Goal: Task Accomplishment & Management: Manage account settings

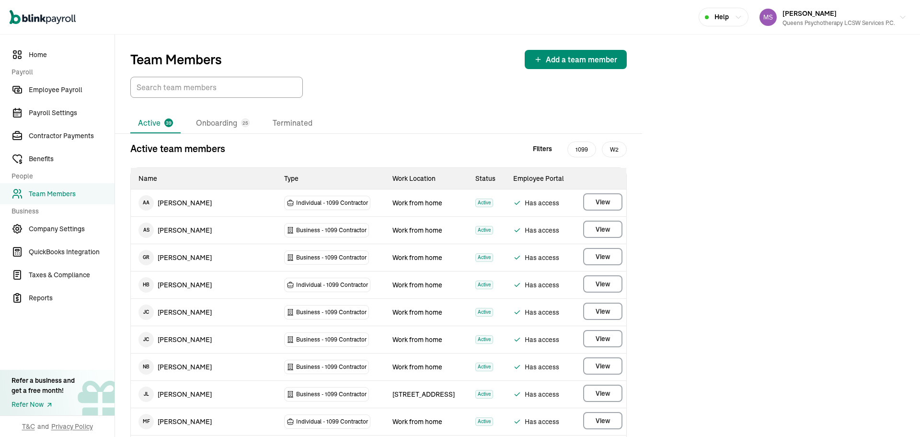
click at [212, 120] on li "Onboarding 25" at bounding box center [222, 123] width 69 height 20
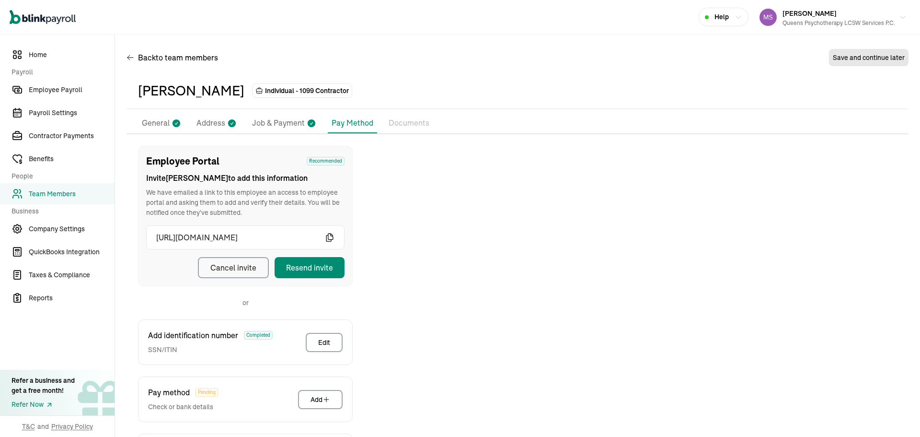
click at [170, 123] on li "General" at bounding box center [161, 123] width 47 height 20
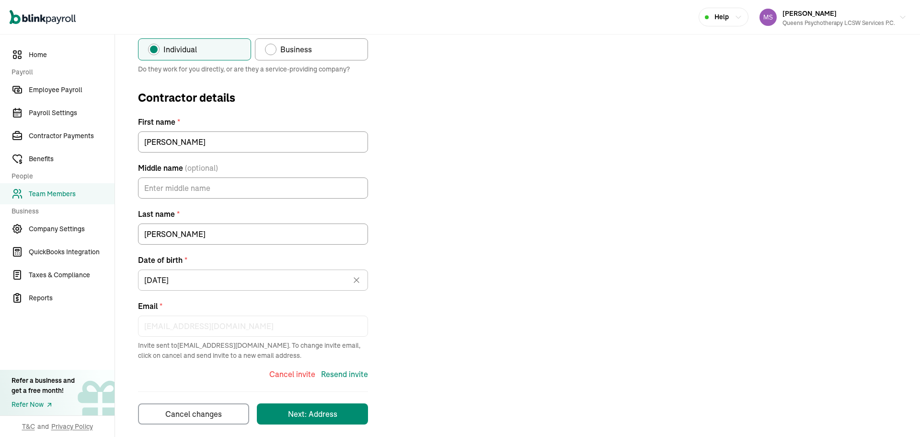
scroll to position [131, 0]
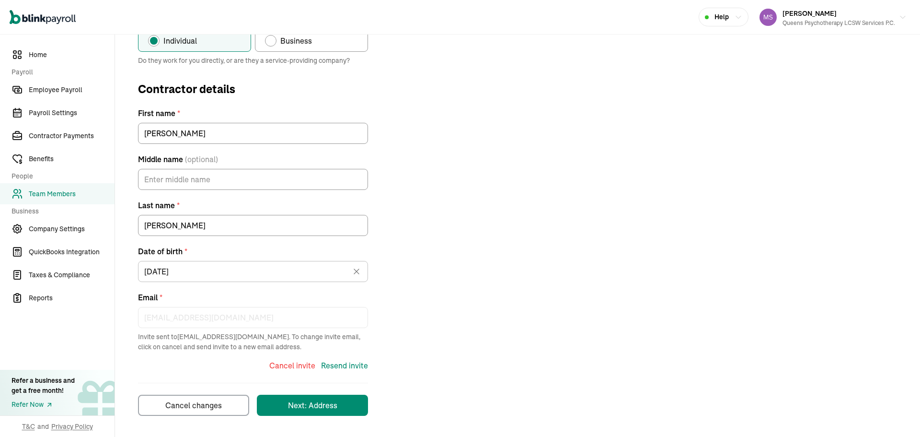
click at [602, 199] on div "Contractor type * Individual Business Do they work for you directly, or are the…" at bounding box center [518, 214] width 782 height 401
click at [290, 362] on div "Cancel invite" at bounding box center [292, 365] width 46 height 12
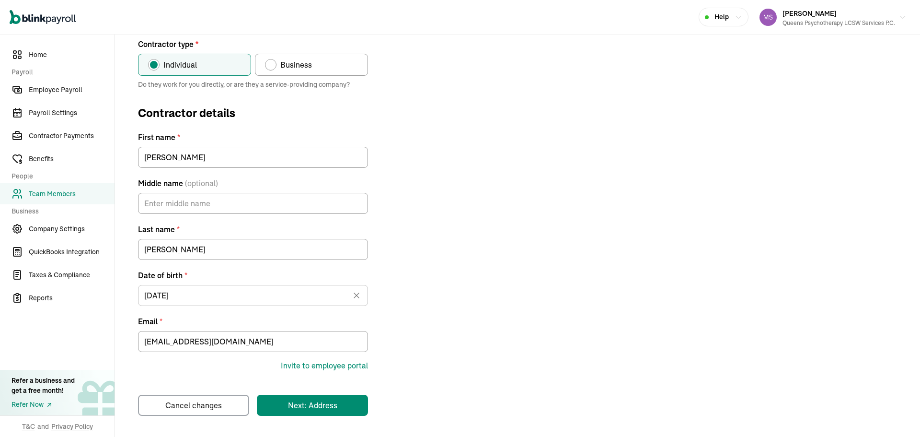
scroll to position [107, 0]
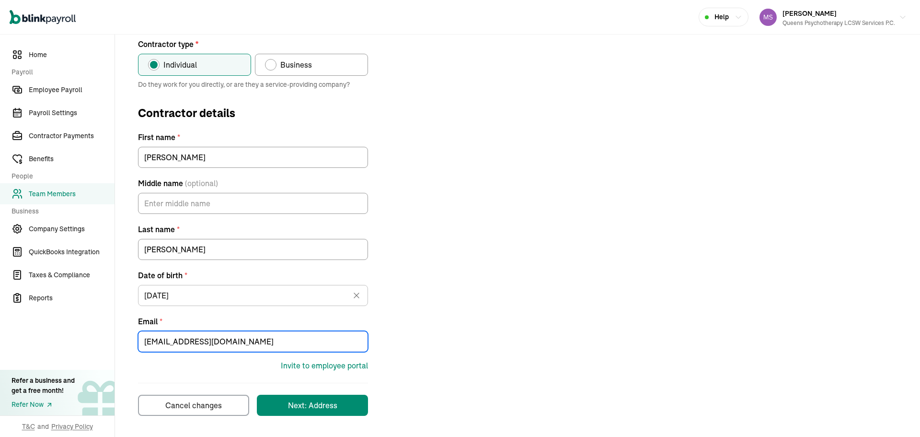
drag, startPoint x: 295, startPoint y: 337, endPoint x: 59, endPoint y: 336, distance: 235.3
click at [59, 336] on div "Home Payroll Employee Payroll Payroll Settings Contractor Payments Benefits Peo…" at bounding box center [460, 181] width 920 height 509
paste input "[PERSON_NAME][EMAIL_ADDRESS][DOMAIN_NAME]"
type input "[EMAIL_ADDRESS][DOMAIN_NAME]"
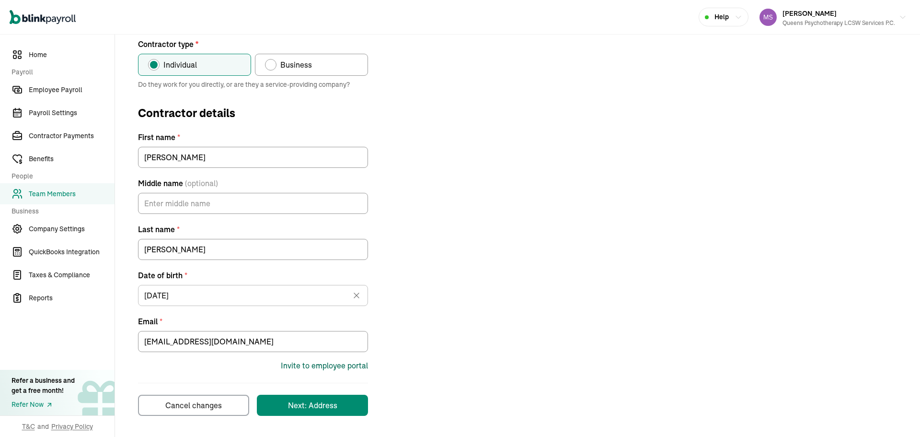
click at [353, 366] on div "Invite to employee portal" at bounding box center [324, 365] width 87 height 12
click at [335, 376] on form "Contractor type * Individual Business Do they work for you directly, or are the…" at bounding box center [253, 226] width 230 height 377
click at [334, 374] on form "Contractor type * Individual Business Do they work for you directly, or are the…" at bounding box center [253, 226] width 230 height 377
click at [335, 366] on div "Invite to employee portal" at bounding box center [324, 365] width 87 height 12
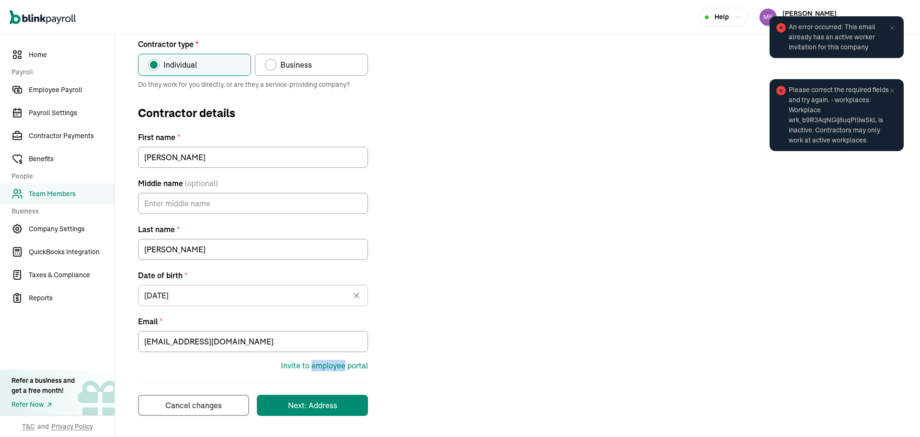
scroll to position [0, 0]
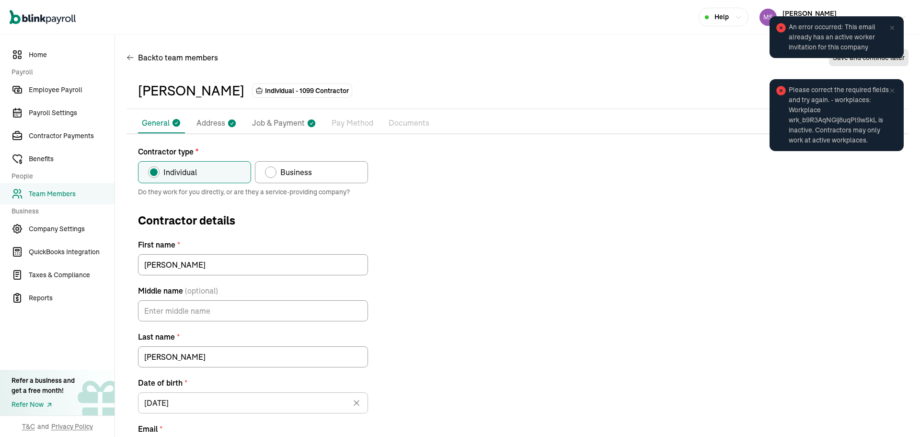
click at [294, 162] on label "Business" at bounding box center [311, 172] width 113 height 22
click at [272, 166] on input "Business" at bounding box center [269, 170] width 8 height 8
radio input "true"
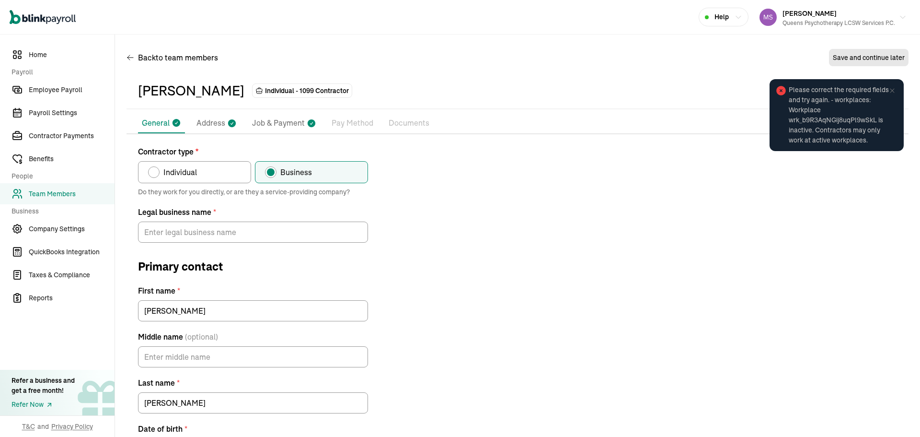
click at [212, 169] on label "Individual" at bounding box center [194, 172] width 113 height 22
click at [155, 169] on input "Individual" at bounding box center [152, 170] width 8 height 8
radio input "true"
type input "[EMAIL_ADDRESS][DOMAIN_NAME]"
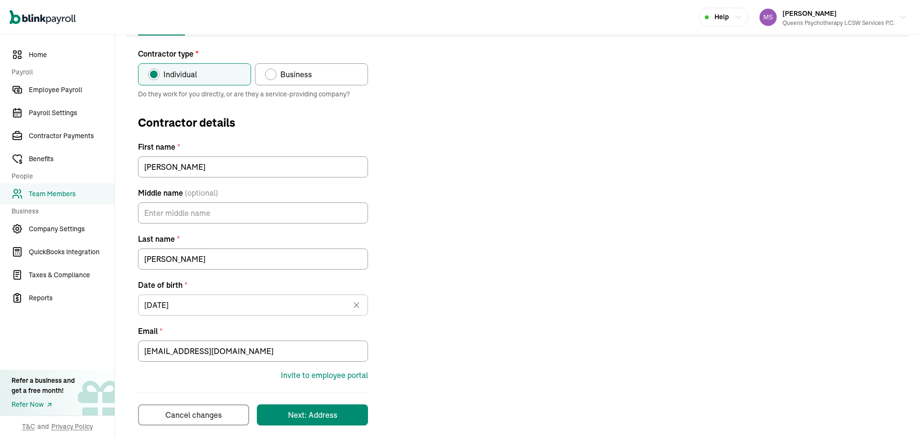
scroll to position [107, 0]
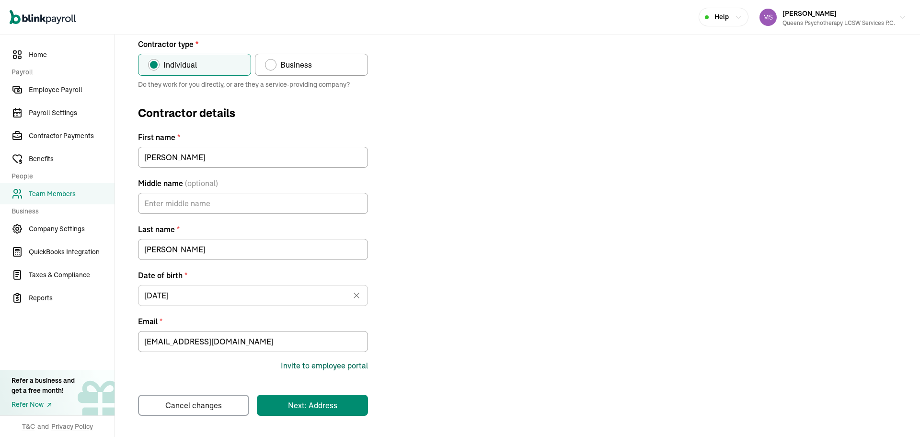
click at [311, 362] on div "Invite to employee portal" at bounding box center [324, 365] width 87 height 12
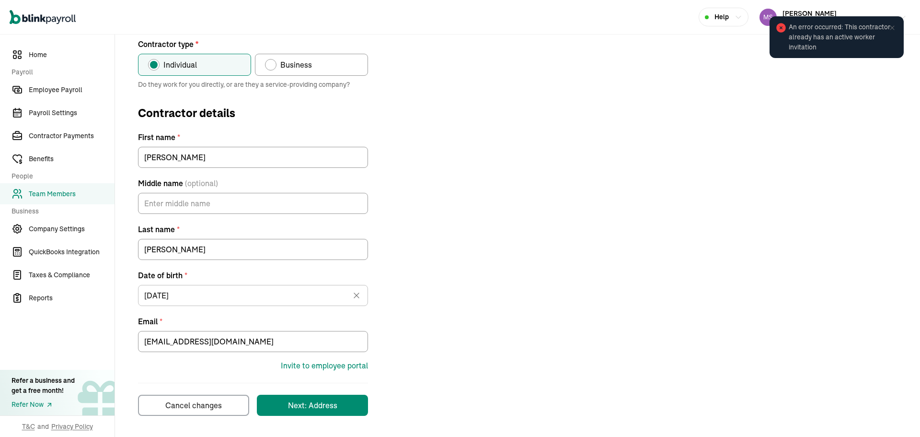
click at [538, 267] on div "Contractor type * Individual Business Do they work for you directly, or are the…" at bounding box center [518, 226] width 782 height 377
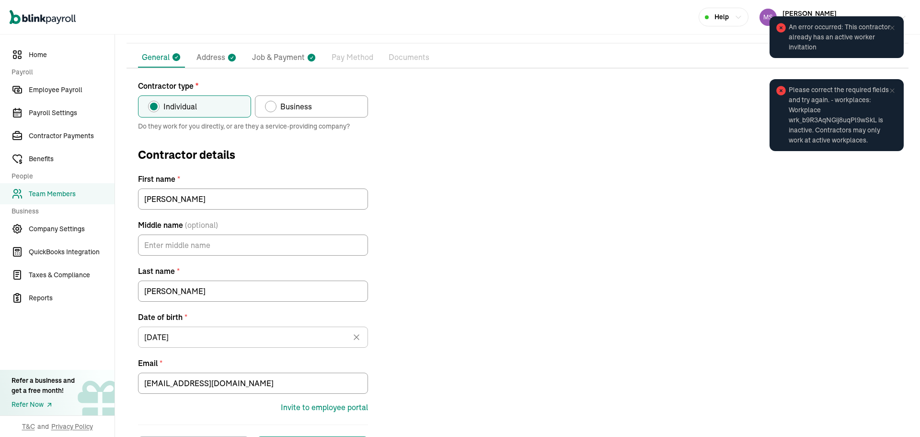
scroll to position [0, 0]
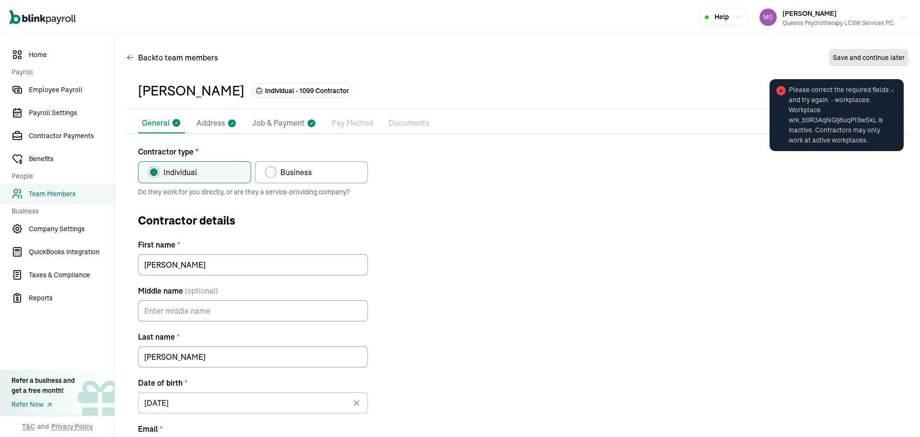
click at [211, 116] on li "Address" at bounding box center [217, 123] width 48 height 20
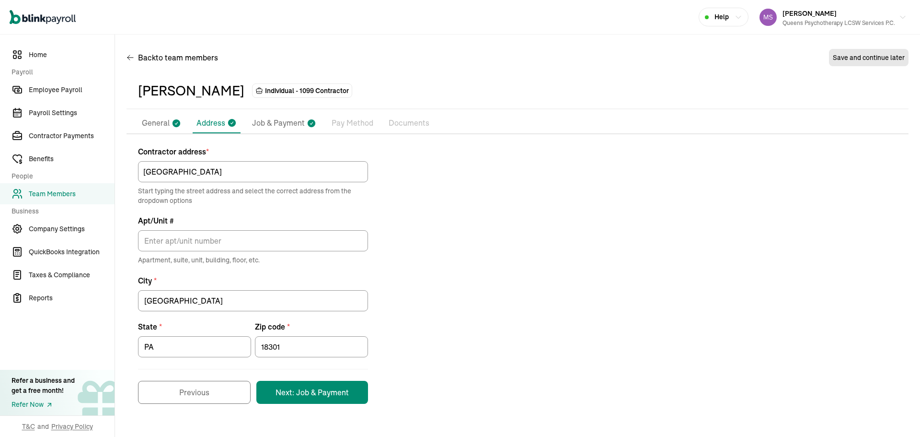
click at [159, 124] on p "General" at bounding box center [156, 123] width 28 height 12
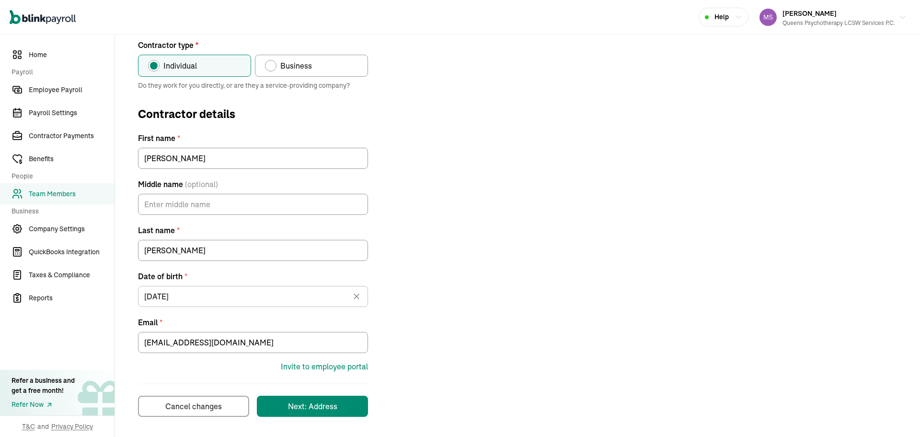
scroll to position [107, 0]
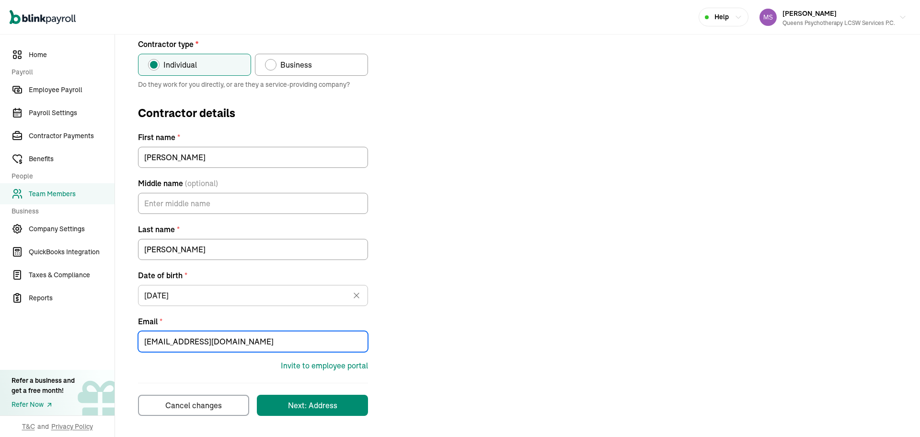
drag, startPoint x: 282, startPoint y: 340, endPoint x: -231, endPoint y: 350, distance: 512.8
click at [0, 350] on html "Open main menu Help [PERSON_NAME] Queens Psychotherapy LCSW Services P.C. Home …" at bounding box center [460, 218] width 920 height 437
paste input "[PERSON_NAME][EMAIL_ADDRESS][DOMAIN_NAME]"
type input "[EMAIL_ADDRESS][DOMAIN_NAME]"
click at [354, 365] on div "Invite to employee portal" at bounding box center [324, 365] width 87 height 12
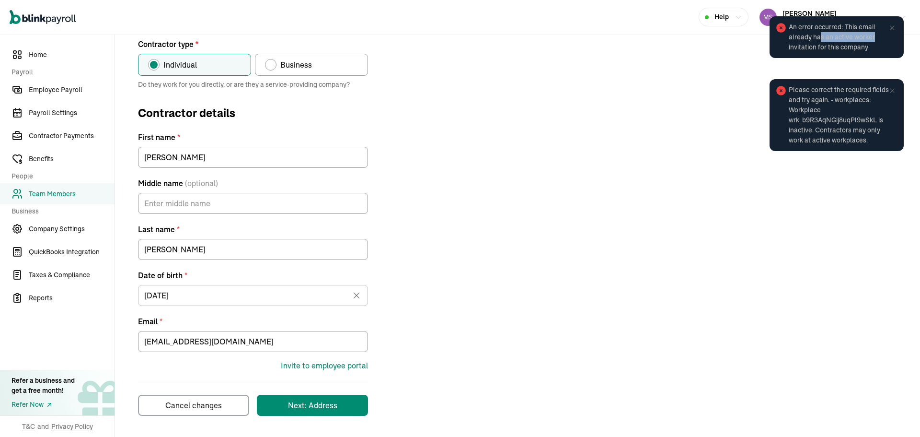
drag, startPoint x: 819, startPoint y: 33, endPoint x: 876, endPoint y: 38, distance: 57.3
click at [876, 38] on span "An error occurred: This email already has an active worker invitation for this …" at bounding box center [841, 37] width 105 height 30
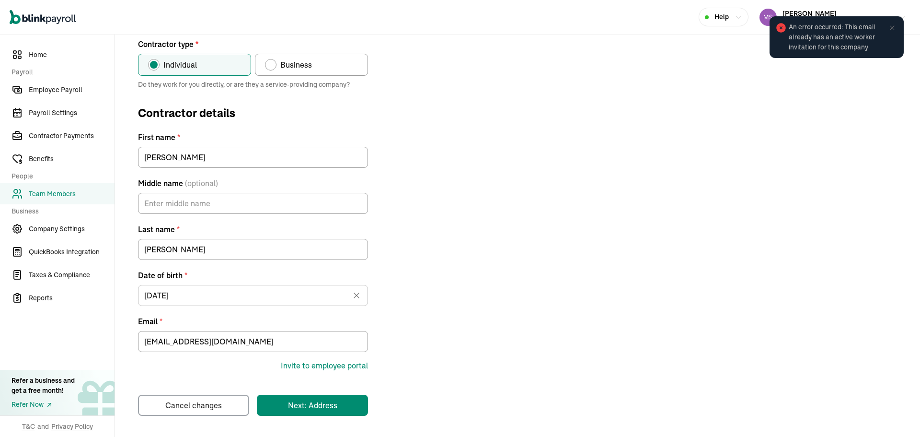
click at [892, 30] on icon at bounding box center [892, 28] width 8 height 8
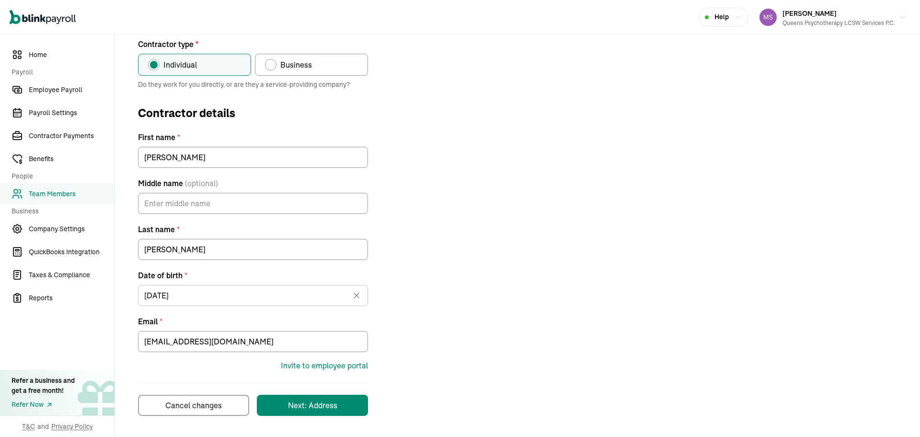
click at [438, 269] on div "Contractor type * Individual Business Do they work for you directly, or are the…" at bounding box center [518, 226] width 782 height 377
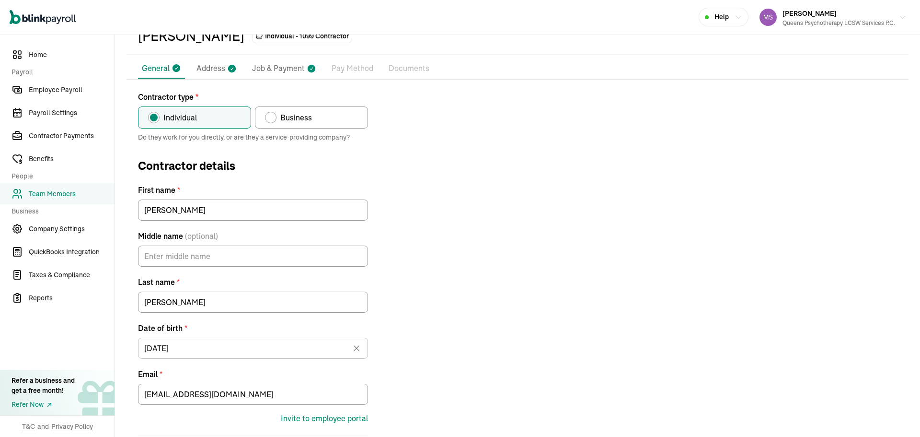
scroll to position [0, 0]
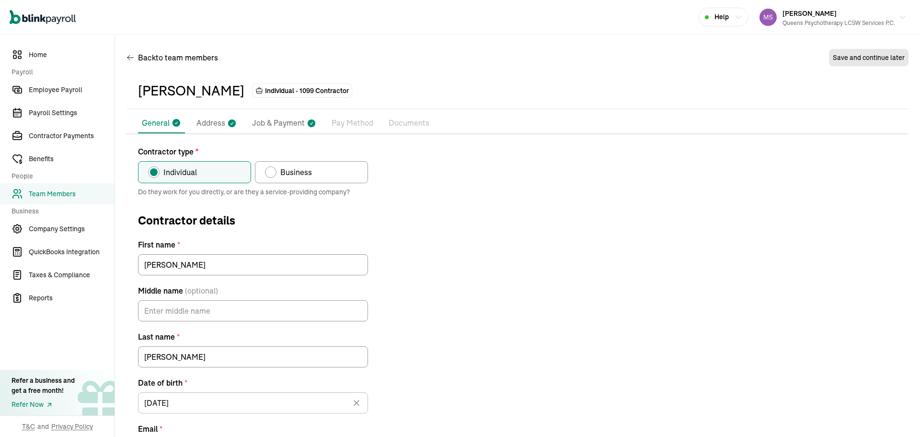
click at [260, 118] on p "Job & Payment" at bounding box center [278, 123] width 53 height 12
select select "Works from home"
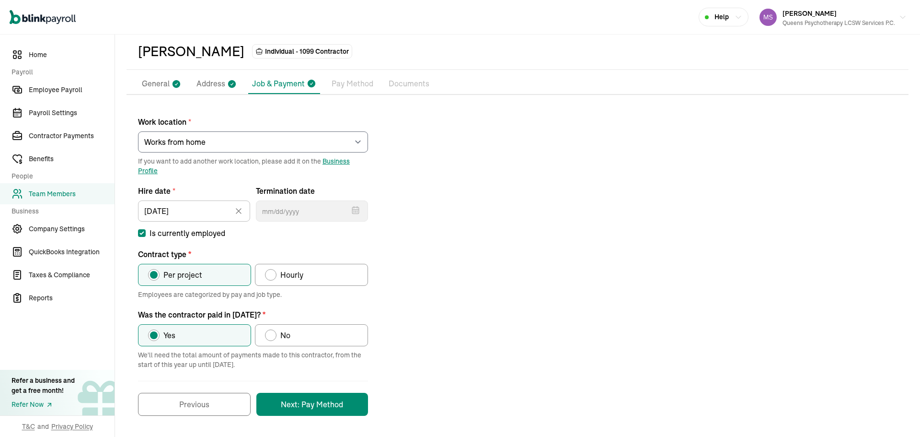
click at [353, 79] on p "Pay Method" at bounding box center [353, 84] width 42 height 12
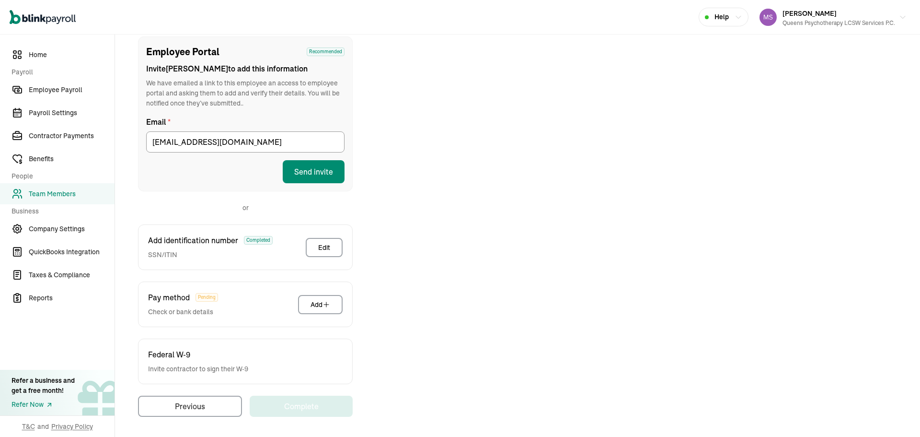
scroll to position [110, 0]
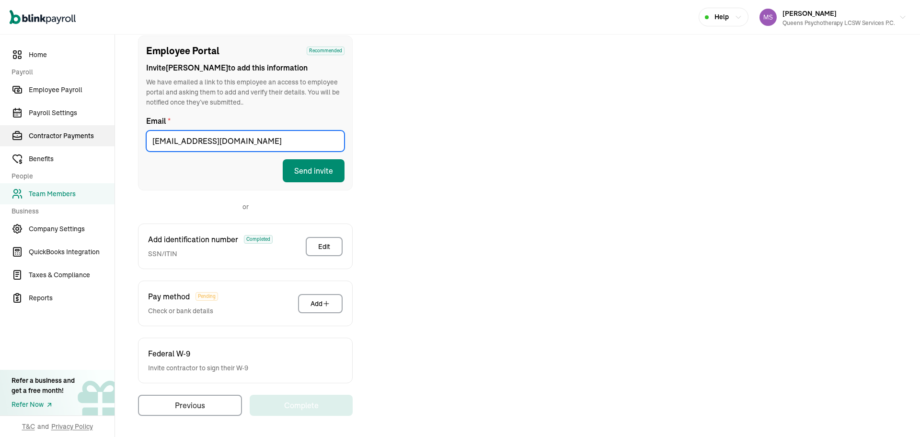
drag, startPoint x: 307, startPoint y: 132, endPoint x: 108, endPoint y: 135, distance: 198.4
click at [108, 135] on div "Home Payroll Employee Payroll Payroll Settings Contractor Payments Benefits Peo…" at bounding box center [460, 180] width 920 height 512
paste input "[PERSON_NAME][EMAIL_ADDRESS][DOMAIN_NAME]"
type input "[EMAIL_ADDRESS][DOMAIN_NAME]"
click at [345, 172] on div "Employee Portal Recommended Invite [PERSON_NAME] to add this information We hav…" at bounding box center [245, 112] width 215 height 155
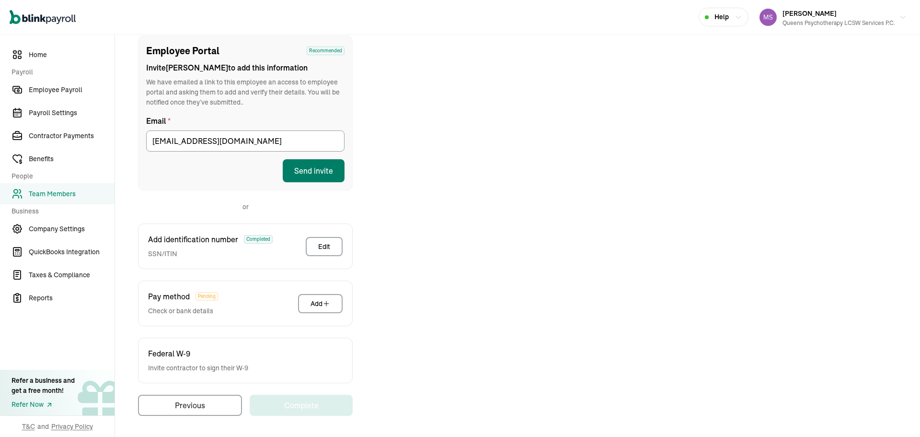
click at [323, 166] on button "Send invite" at bounding box center [314, 170] width 62 height 23
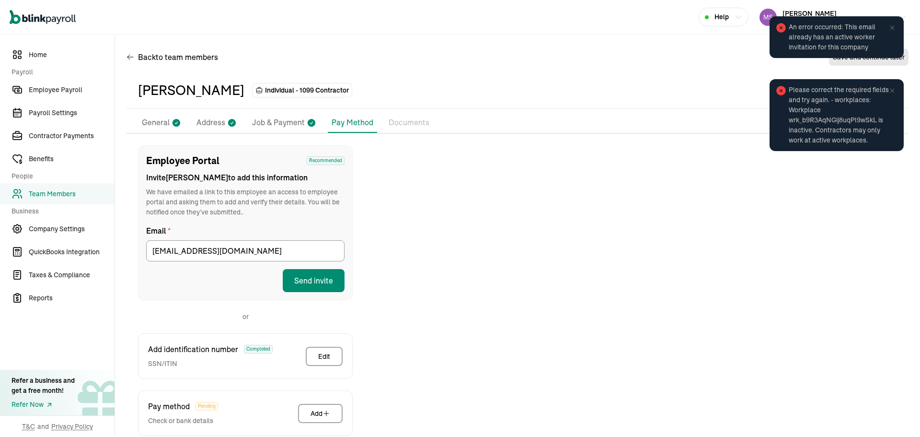
scroll to position [0, 0]
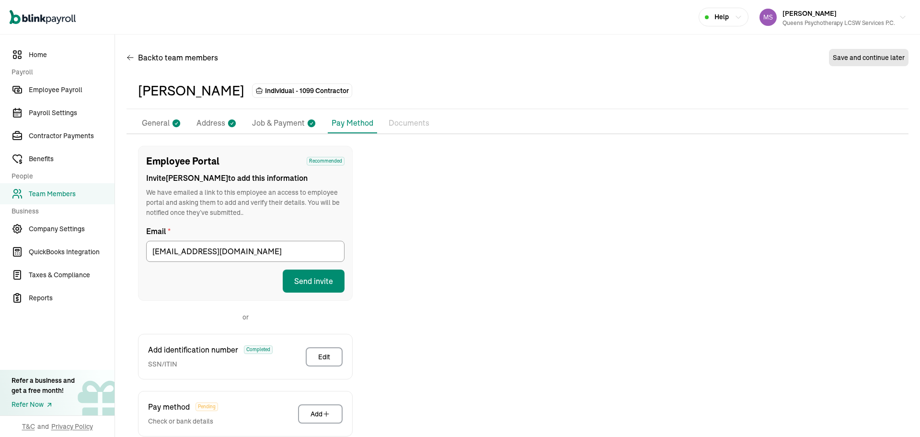
click at [165, 124] on p "General" at bounding box center [156, 123] width 28 height 12
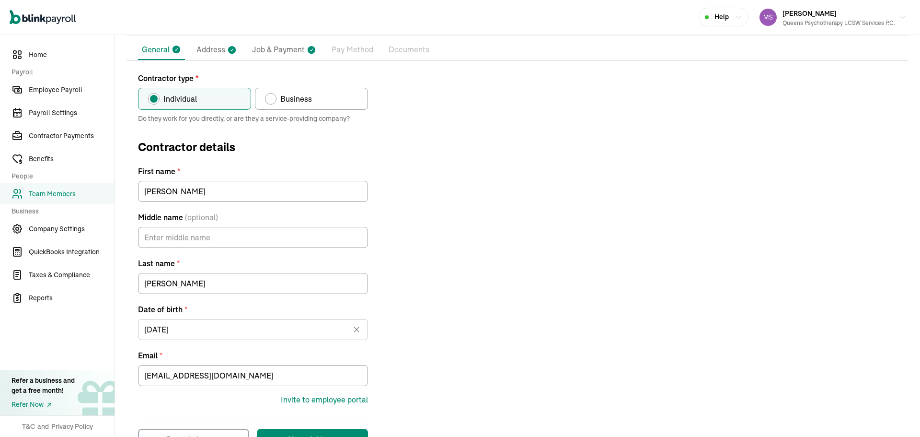
scroll to position [107, 0]
